Goal: Check status: Check status

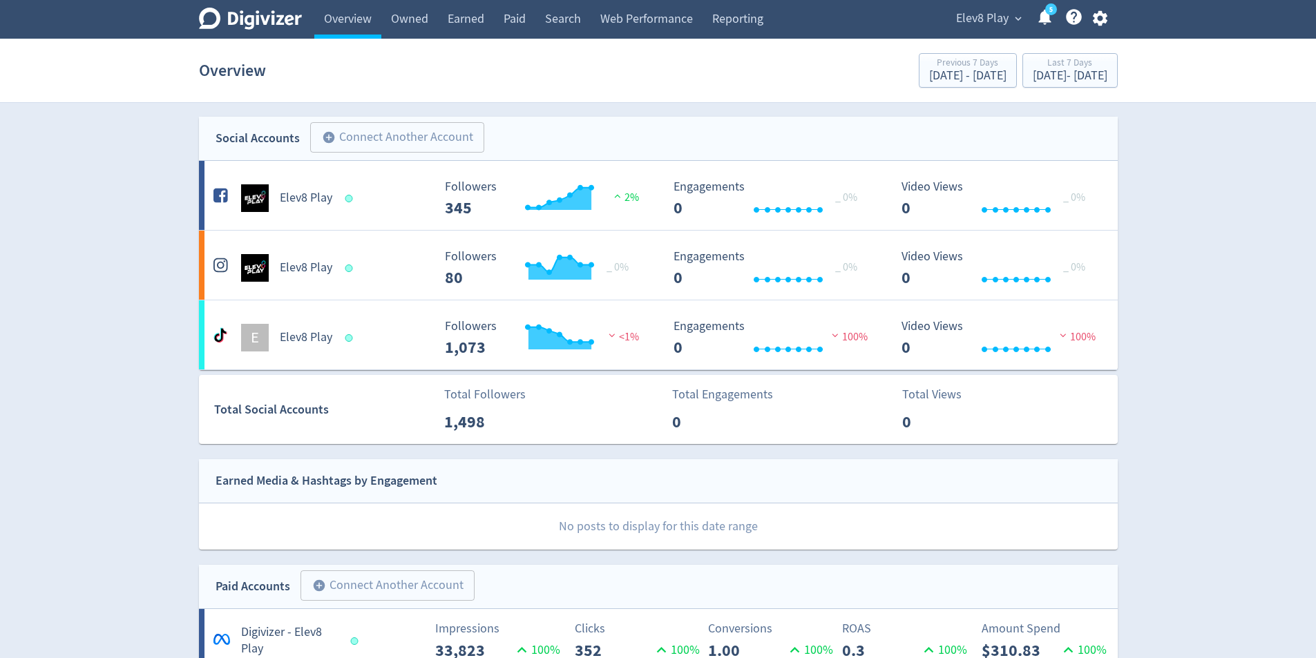
click at [984, 21] on span "Elev8 Play" at bounding box center [982, 19] width 53 height 22
click at [975, 24] on span "Elev8 Play" at bounding box center [982, 19] width 53 height 22
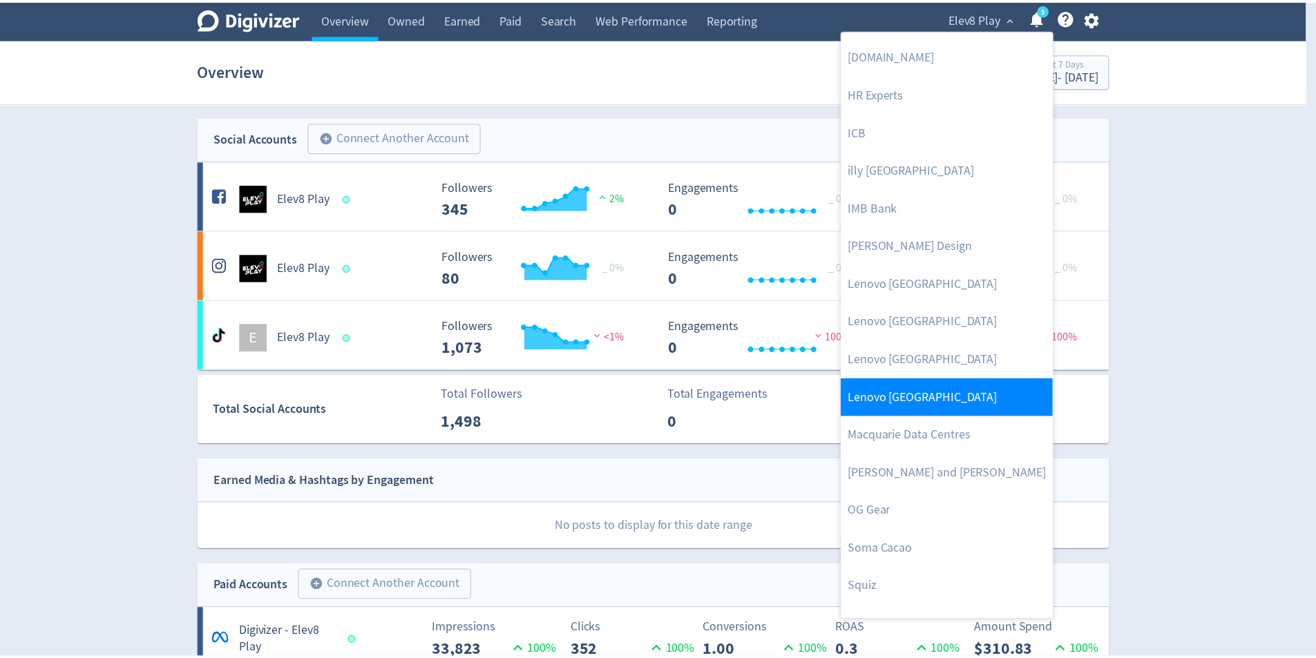
scroll to position [398, 0]
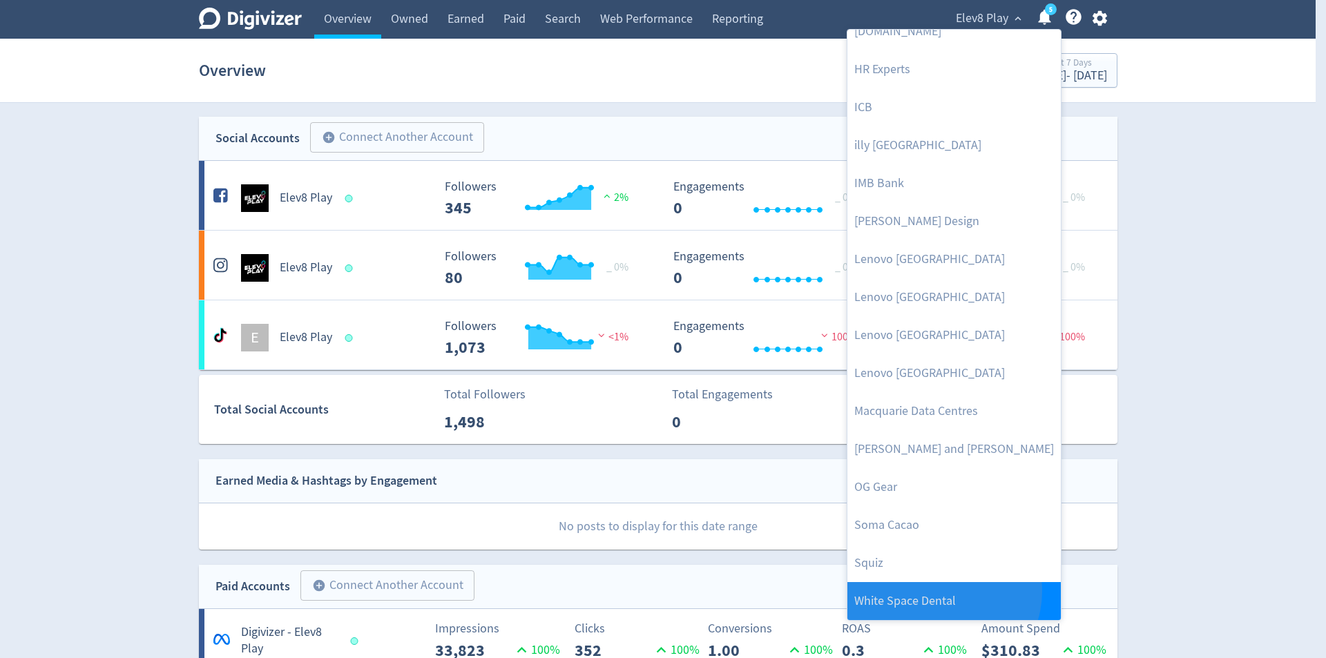
click at [942, 591] on link "White Space Dental" at bounding box center [954, 601] width 213 height 38
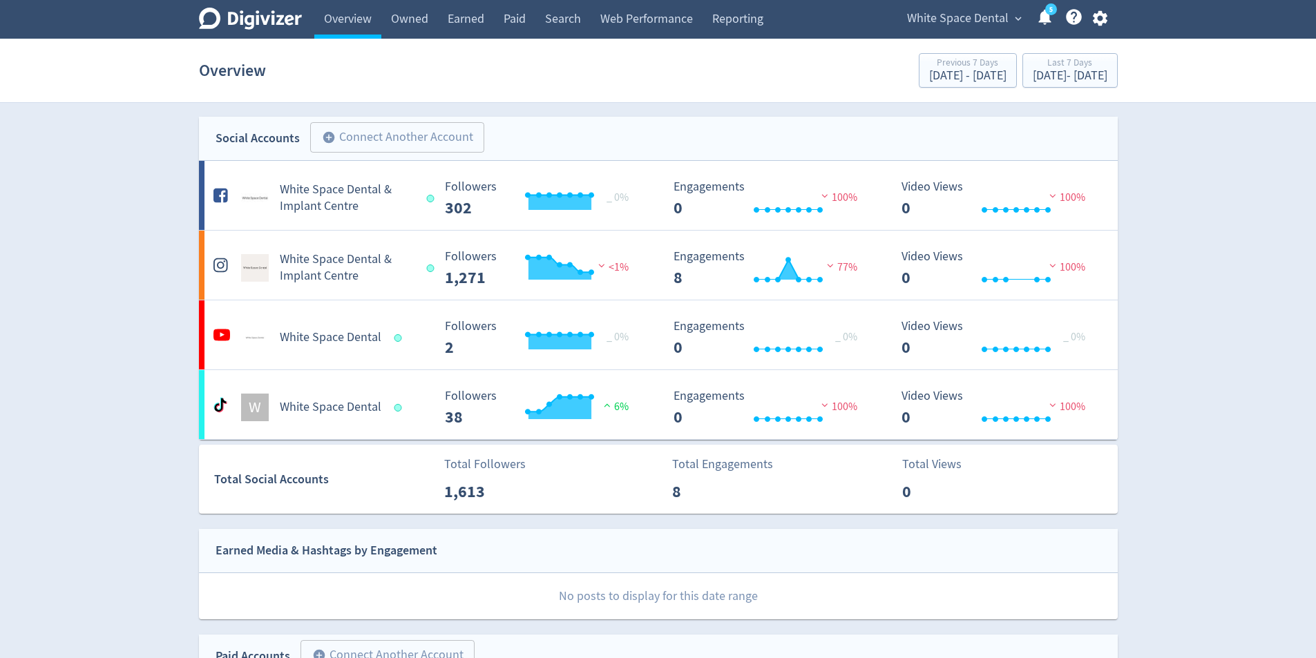
scroll to position [345, 0]
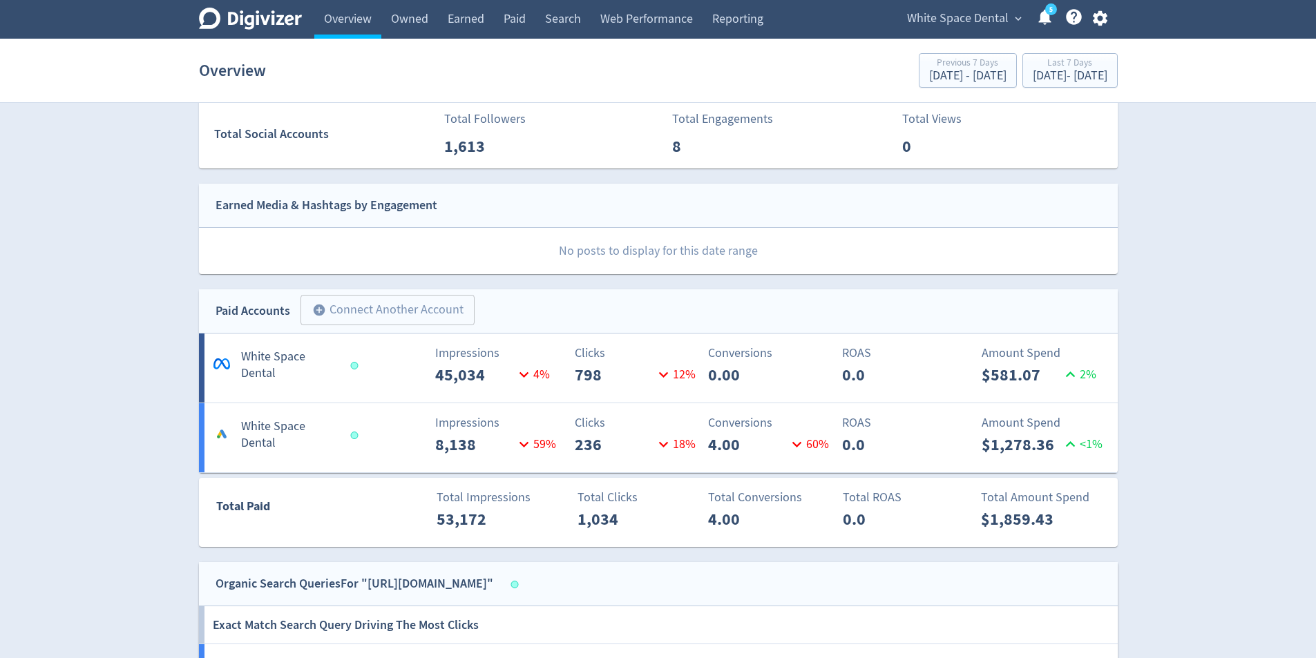
click at [520, 374] on div "Clicks 798 12 %" at bounding box center [584, 366] width 152 height 44
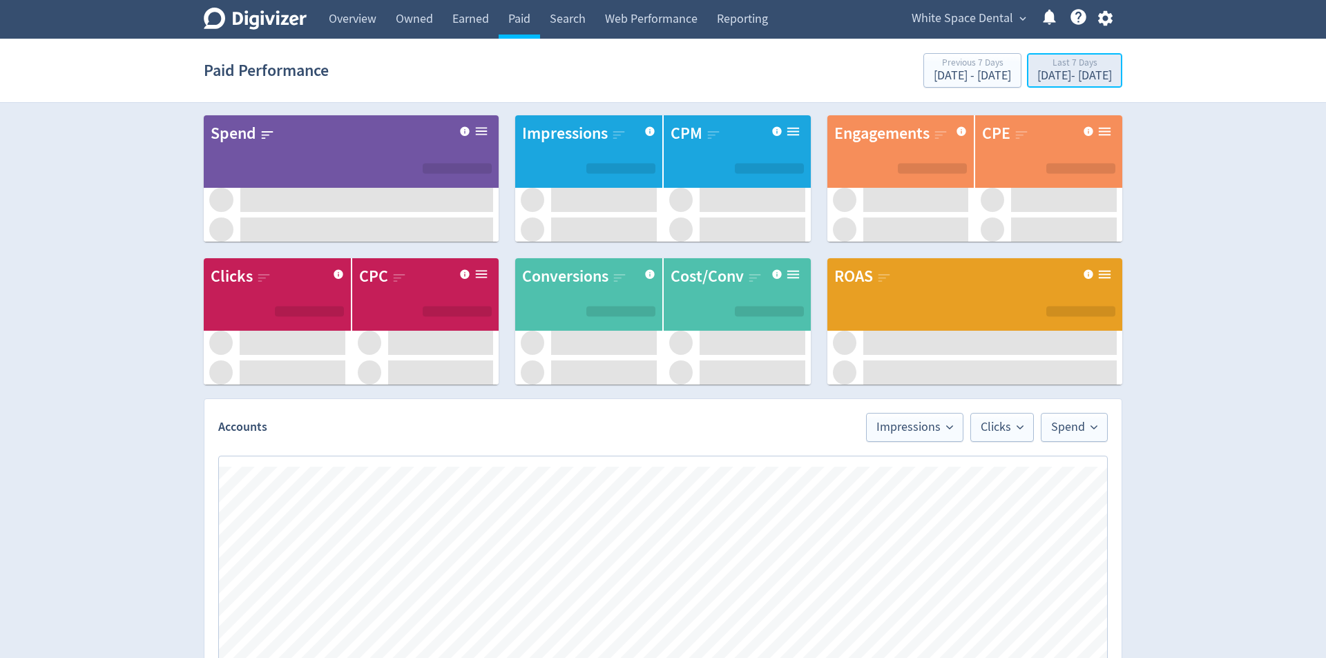
click at [1038, 73] on div "[DATE] - [DATE]" at bounding box center [1075, 76] width 75 height 12
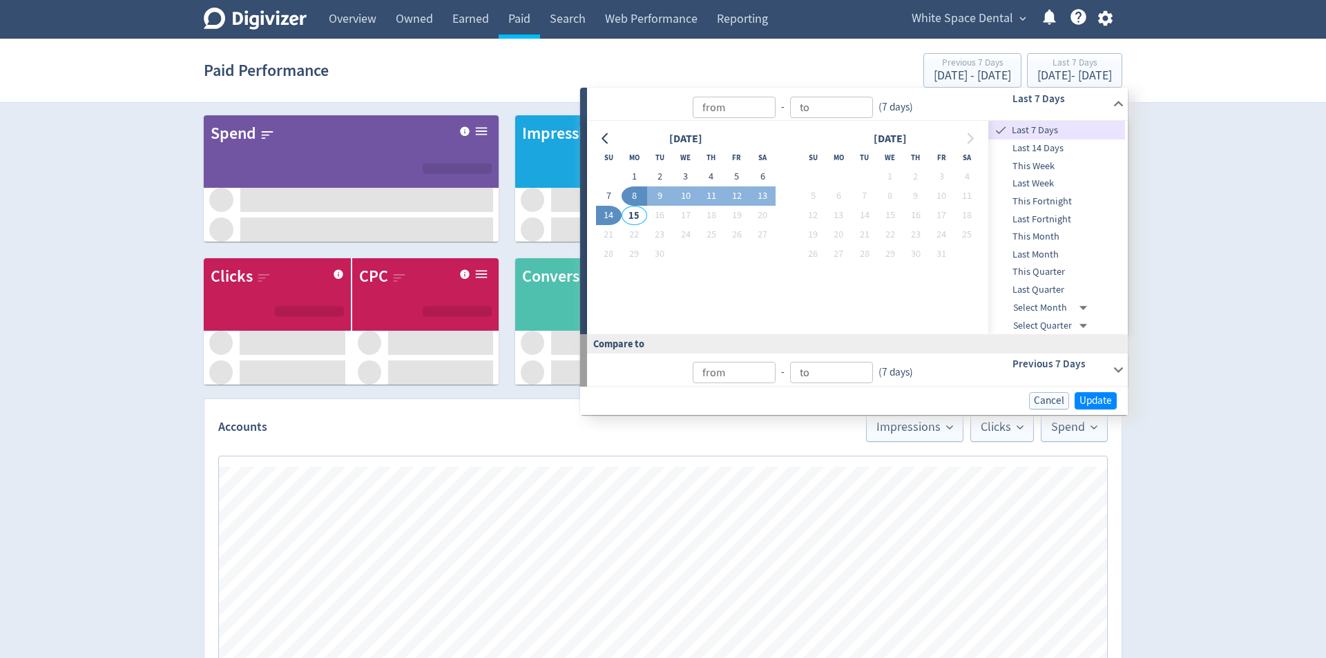
type input "[DATE]"
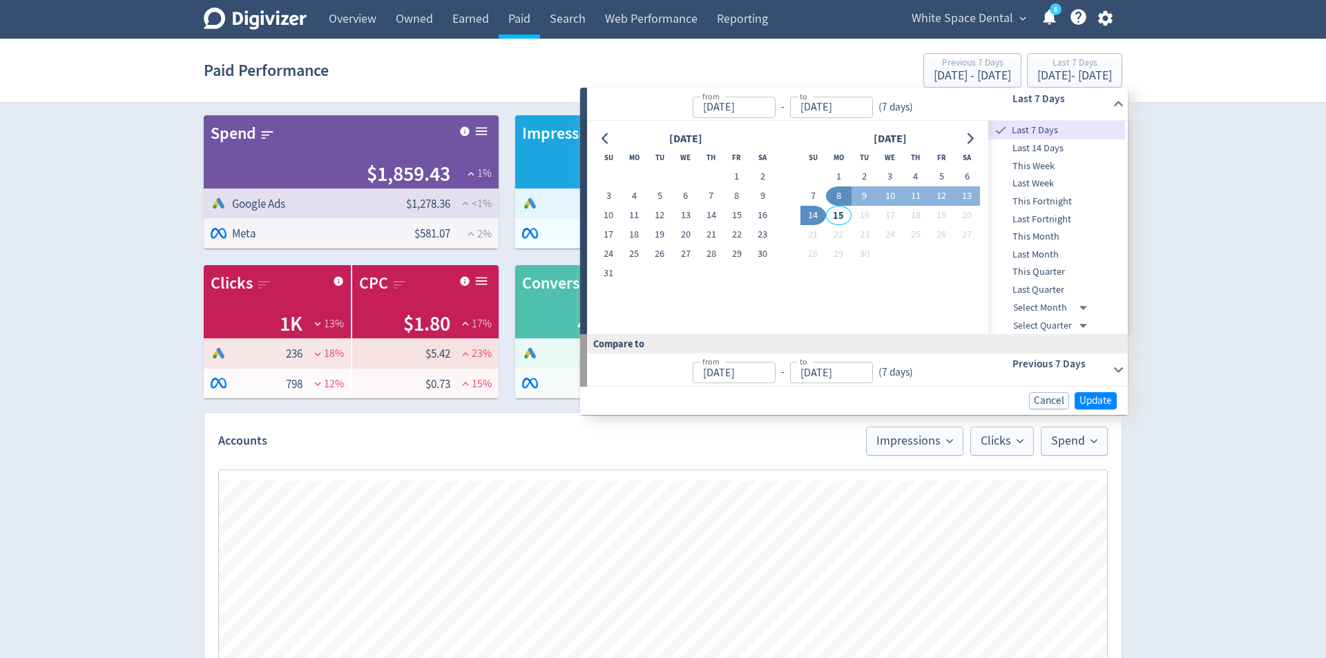
type input "[DATE]"
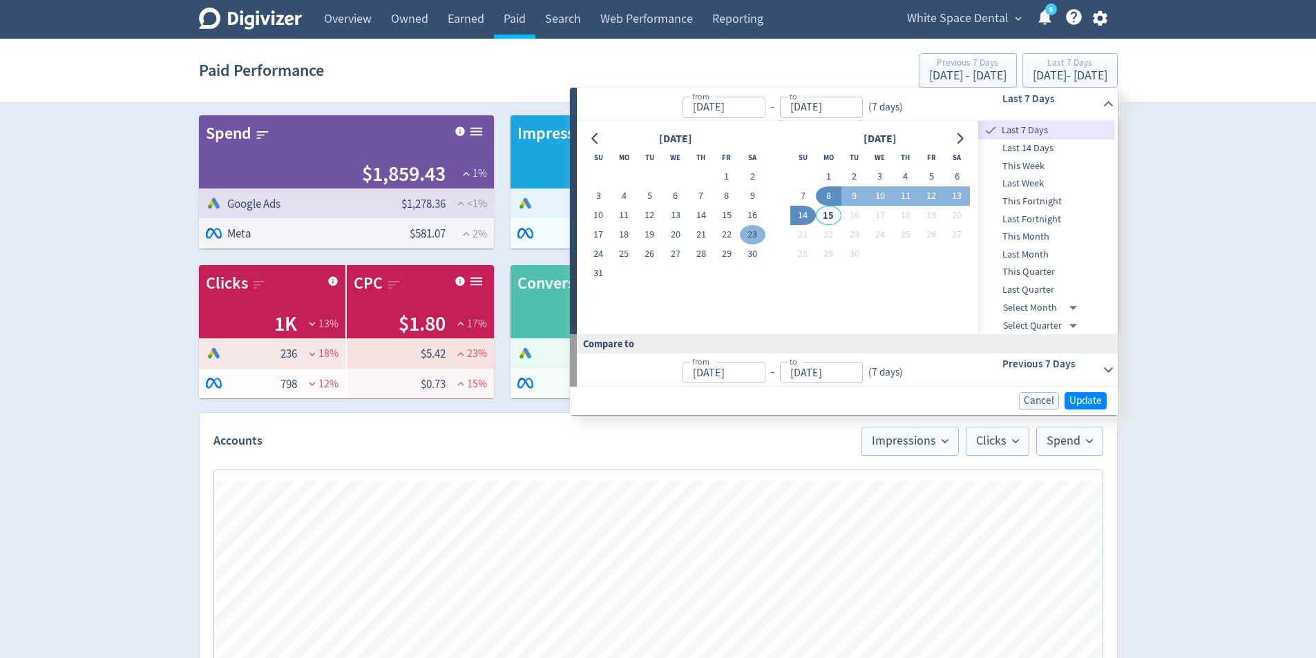
click at [747, 233] on button "23" at bounding box center [753, 234] width 26 height 19
type input "[DATE]"
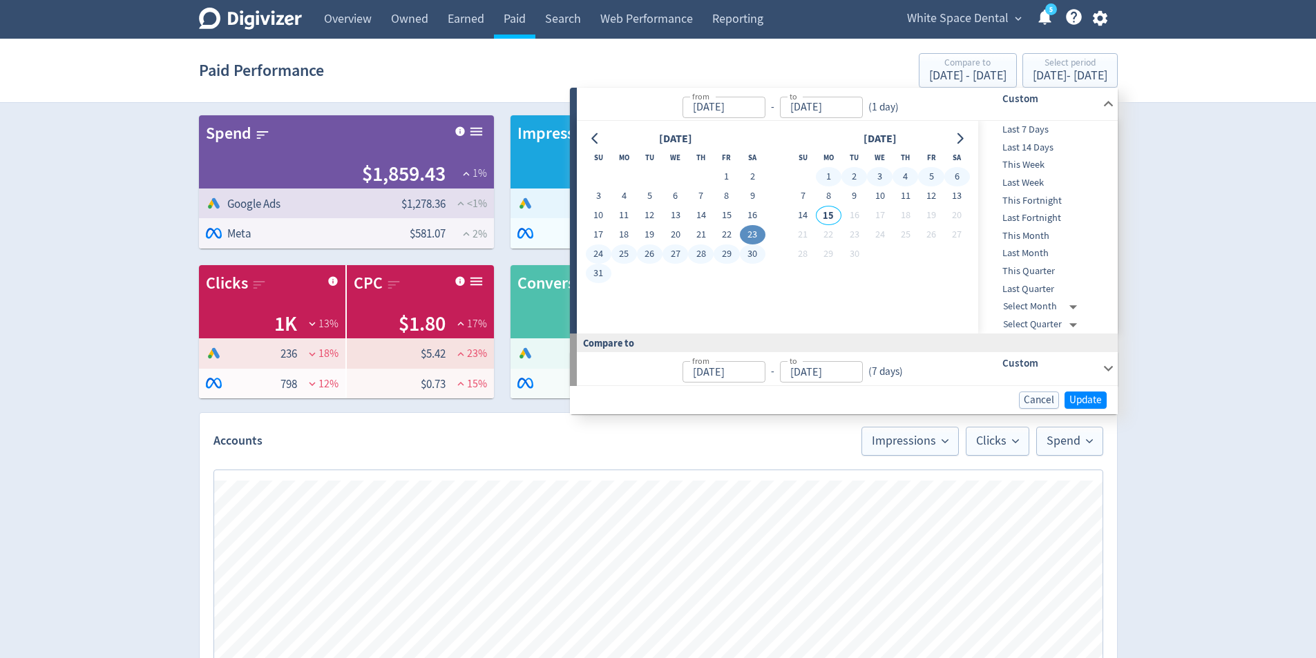
click at [958, 180] on button "6" at bounding box center [957, 176] width 26 height 19
type input "[DATE]"
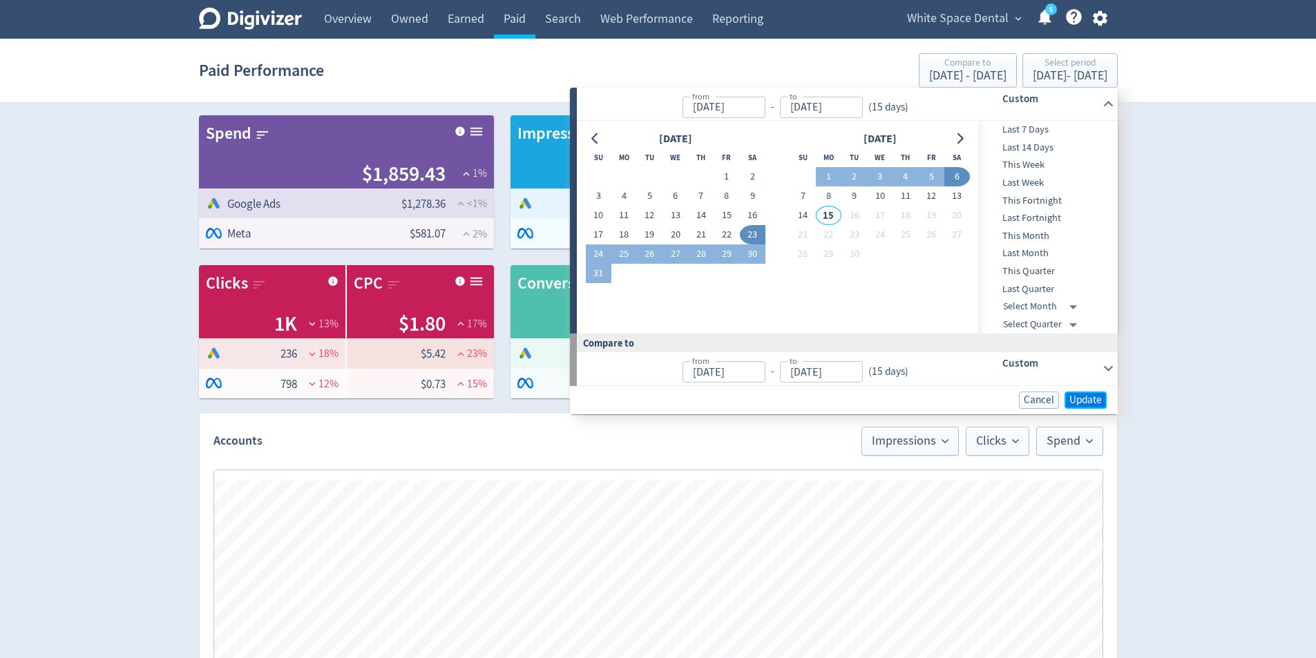
click at [1086, 395] on span "Update" at bounding box center [1085, 400] width 32 height 10
